Goal: Check status: Check status

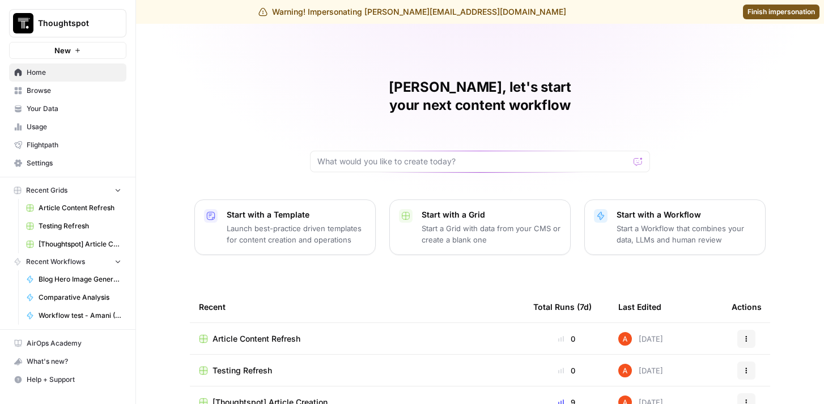
click at [96, 89] on span "Browse" at bounding box center [74, 91] width 95 height 10
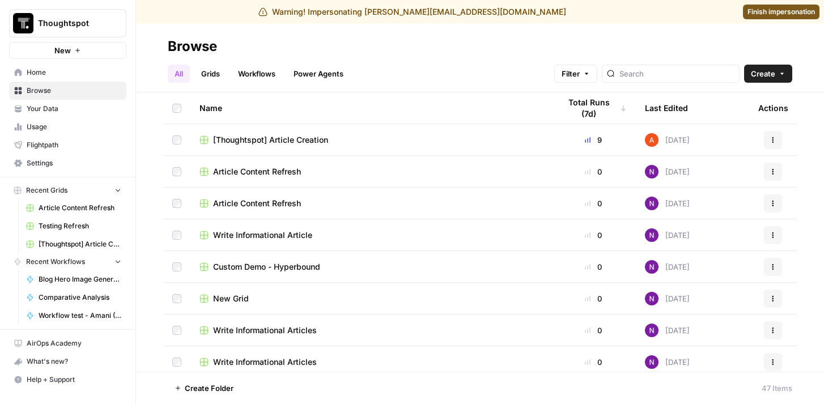
click at [261, 72] on link "Workflows" at bounding box center [256, 74] width 51 height 18
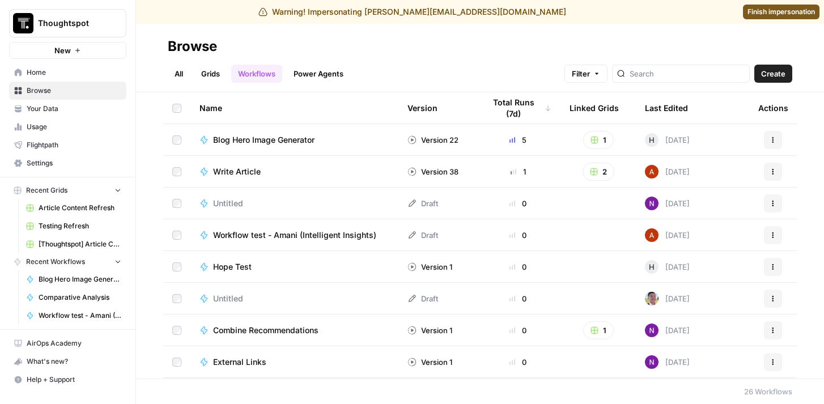
click at [208, 73] on link "Grids" at bounding box center [210, 74] width 32 height 18
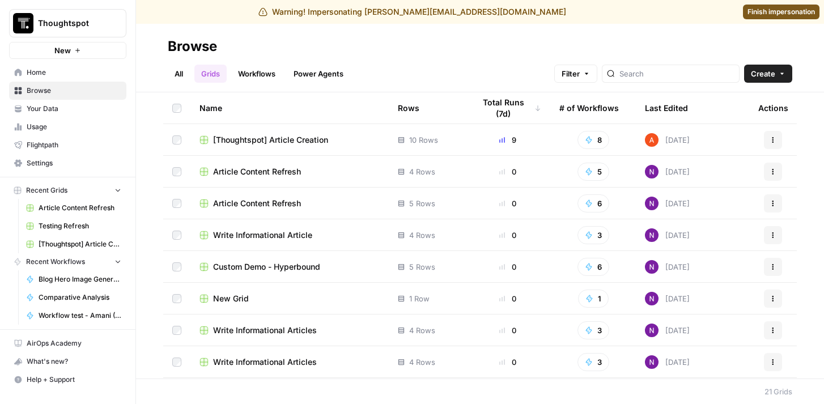
click at [298, 137] on span "[Thoughtspot] Article Creation" at bounding box center [270, 139] width 115 height 11
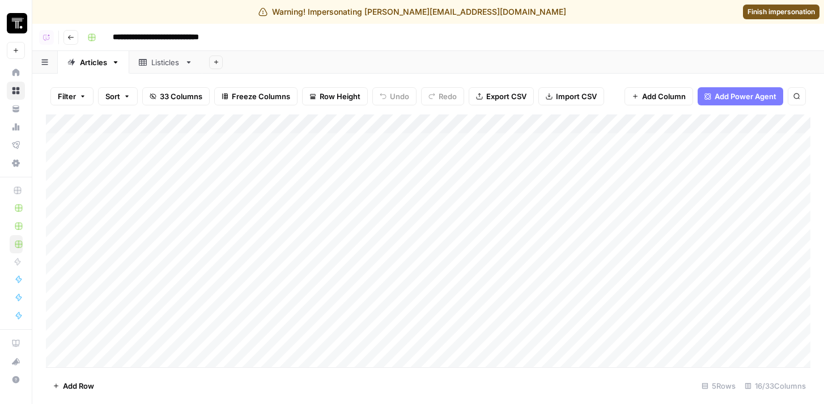
scroll to position [34, 0]
click at [18, 19] on img "Workspace: Thoughtspot" at bounding box center [17, 23] width 20 height 20
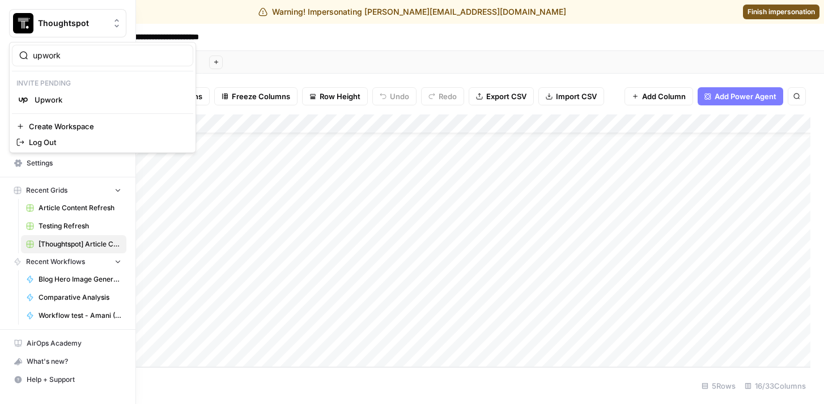
type input "upwork"
click at [43, 101] on span "Upwork" at bounding box center [110, 99] width 150 height 11
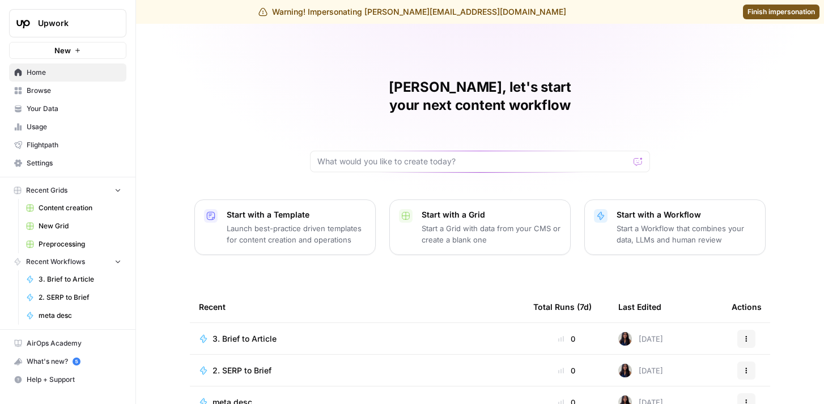
click at [86, 90] on span "Browse" at bounding box center [74, 91] width 95 height 10
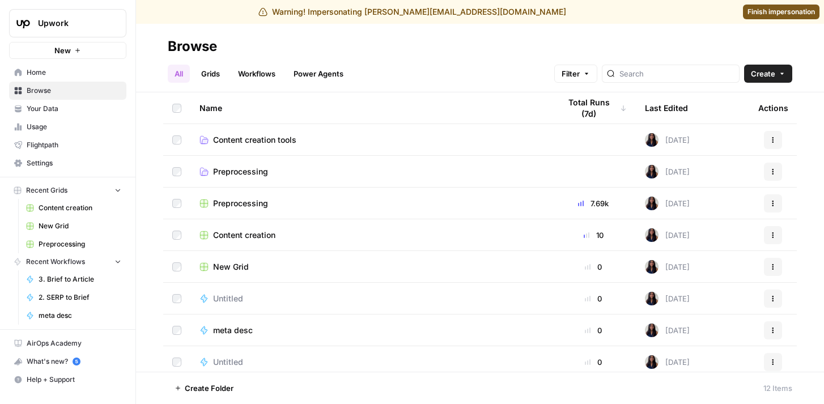
click at [276, 76] on link "Workflows" at bounding box center [256, 74] width 51 height 18
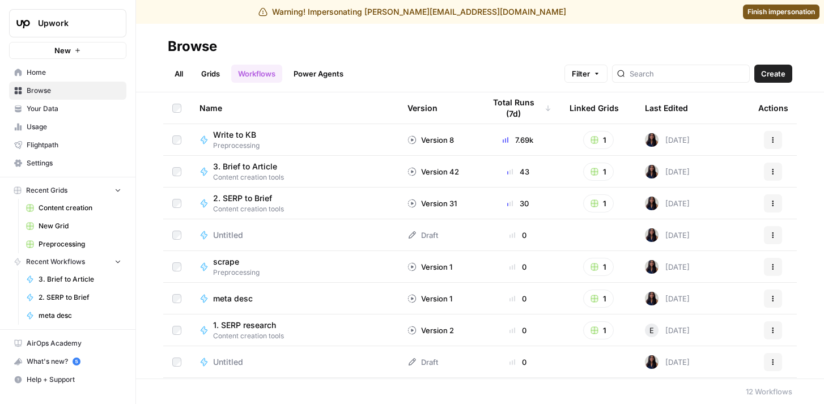
click at [205, 71] on link "Grids" at bounding box center [210, 74] width 32 height 18
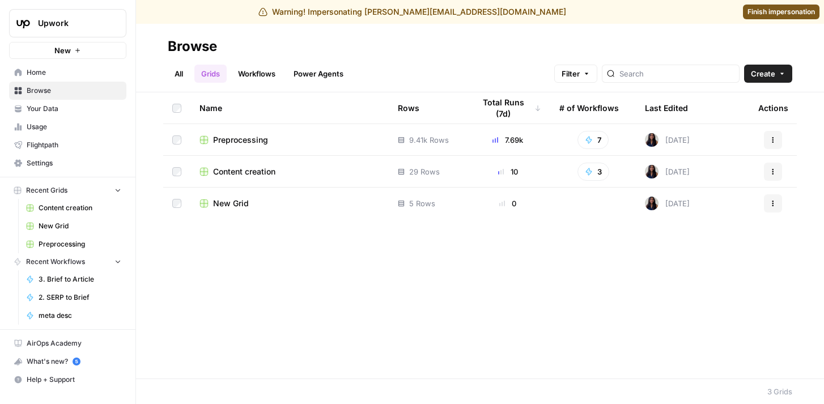
click at [238, 142] on span "Preprocessing" at bounding box center [240, 139] width 55 height 11
click at [235, 168] on span "Content creation" at bounding box center [244, 171] width 62 height 11
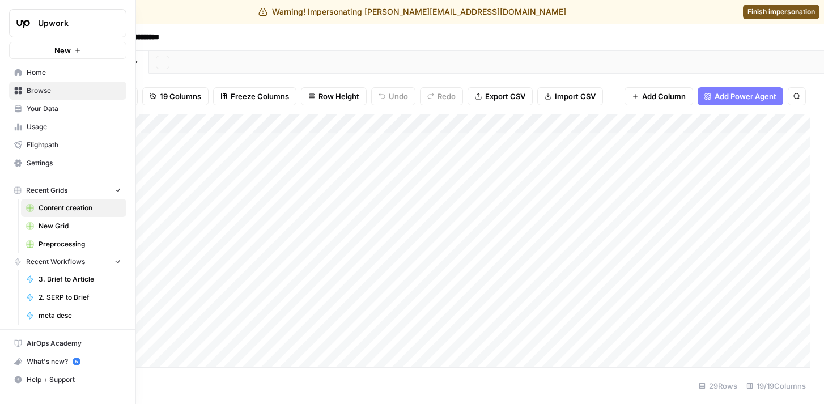
click at [22, 22] on img "Workspace: Upwork" at bounding box center [23, 23] width 20 height 20
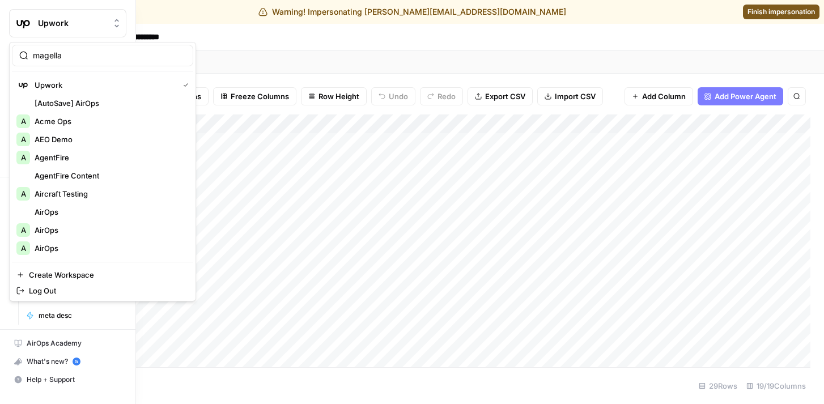
type input "magellan"
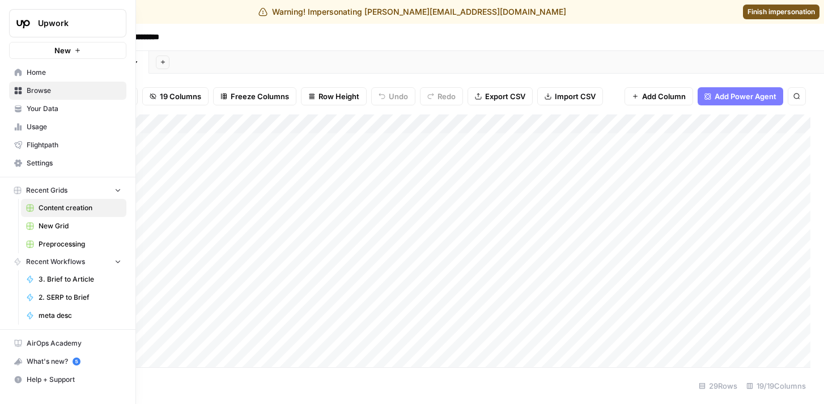
click at [52, 126] on span "Usage" at bounding box center [74, 127] width 95 height 10
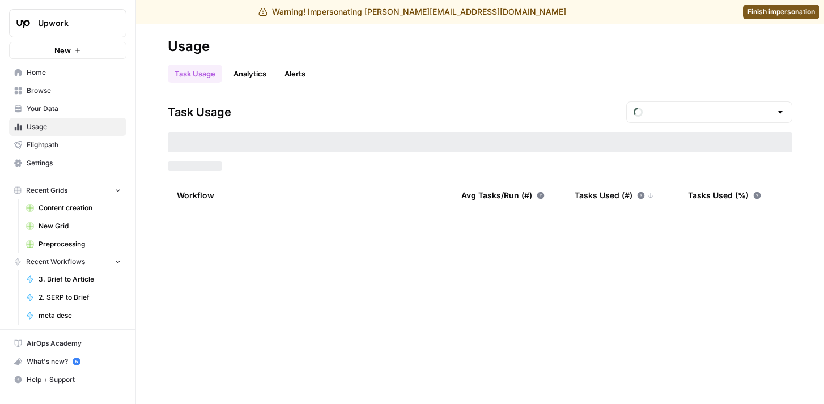
type input "August Tasks"
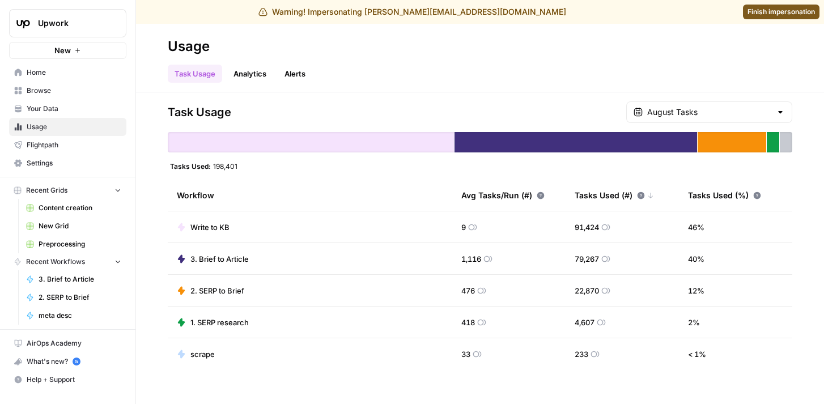
click at [96, 28] on span "Upwork" at bounding box center [72, 23] width 69 height 11
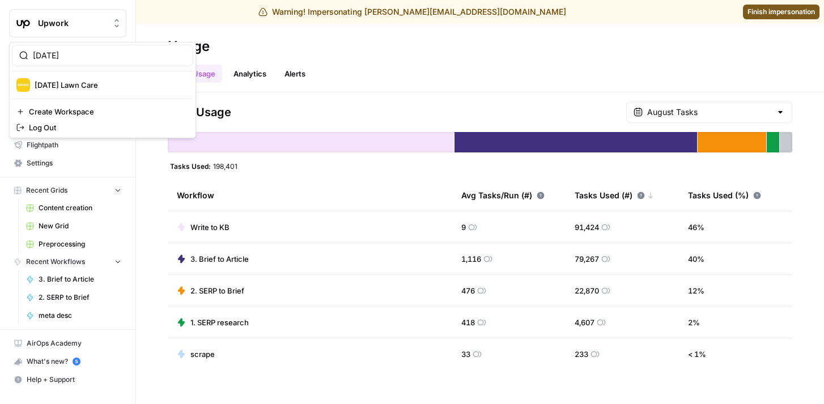
type input "[DATE]"
click at [104, 82] on span "[DATE] Lawn Care" at bounding box center [110, 84] width 150 height 11
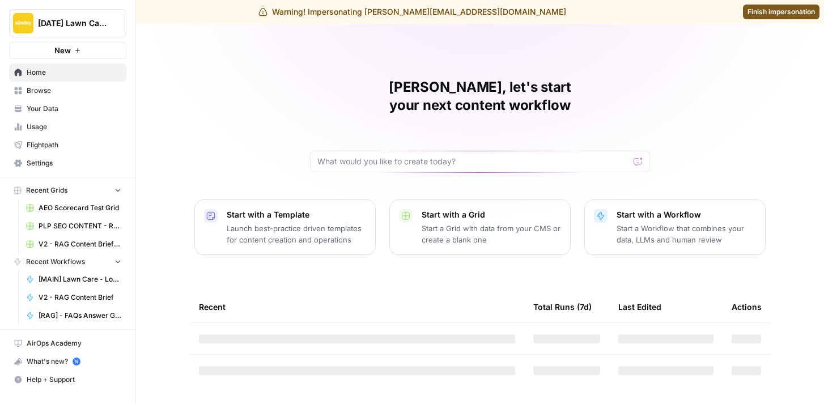
click at [54, 125] on span "Usage" at bounding box center [74, 127] width 95 height 10
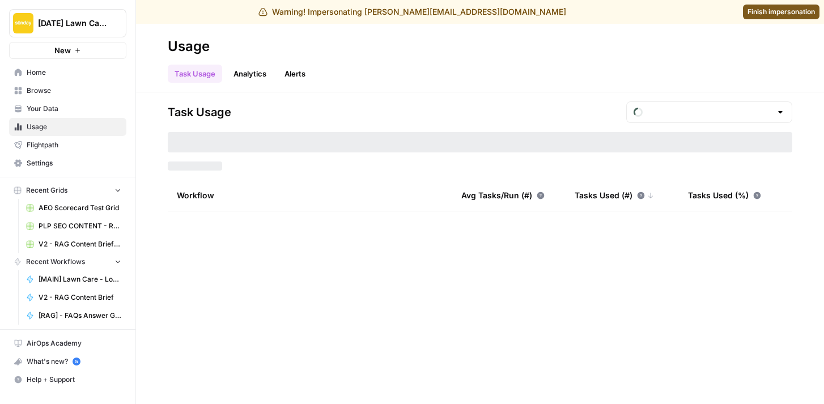
type input "August Tasks"
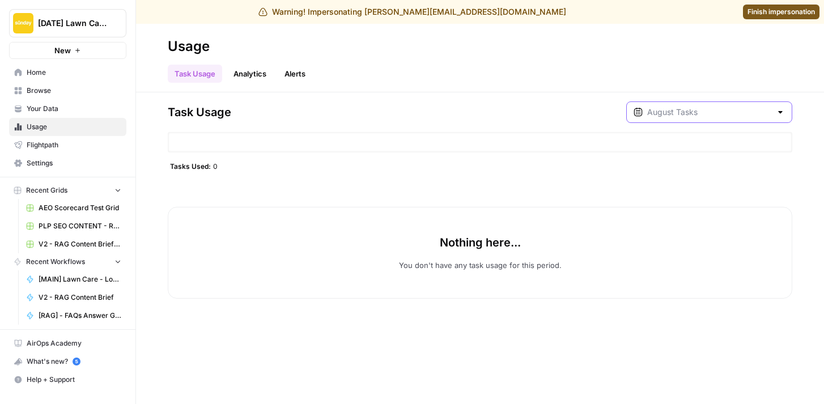
click at [735, 112] on input "text" at bounding box center [709, 112] width 124 height 11
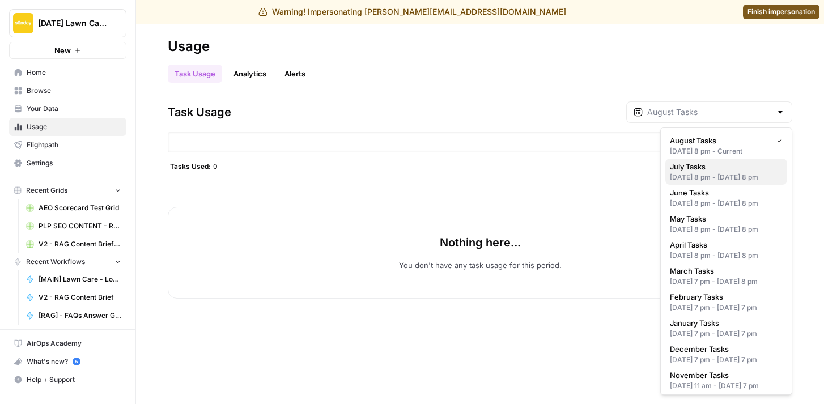
click at [718, 181] on div "Jun 30, 2025 8 pm - Jul 31, 2025 8 pm" at bounding box center [726, 177] width 113 height 10
type input "July Tasks"
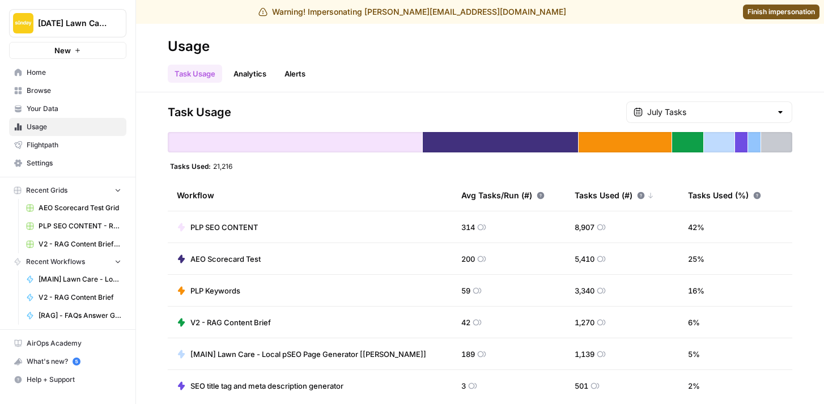
click at [762, 13] on span "Finish impersonation" at bounding box center [781, 12] width 67 height 10
